Goal: Navigation & Orientation: Find specific page/section

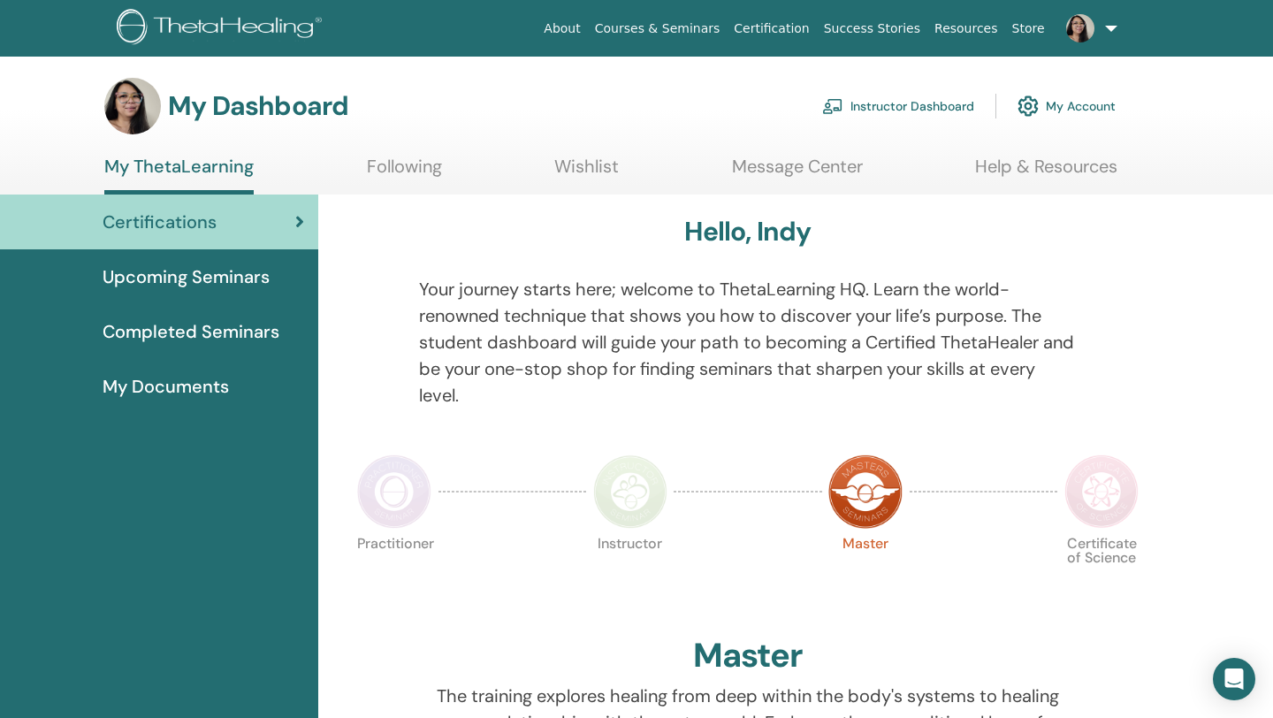
click at [883, 110] on link "Instructor Dashboard" at bounding box center [898, 106] width 152 height 39
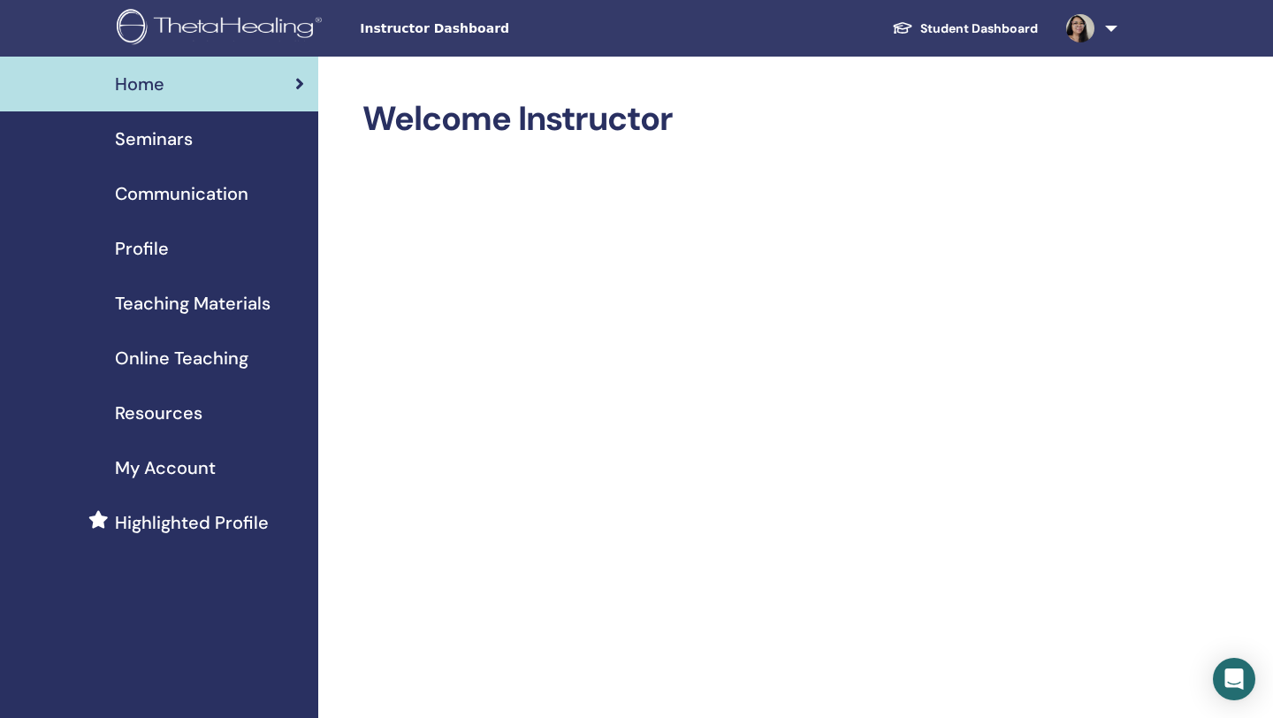
click at [208, 144] on div "Seminars" at bounding box center [159, 138] width 290 height 27
